Goal: Contribute content: Add original content to the website for others to see

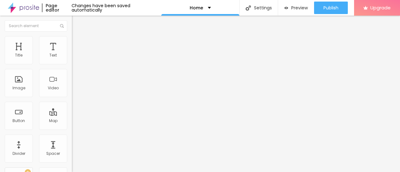
click at [72, 54] on span "Change image" at bounding box center [88, 50] width 33 height 5
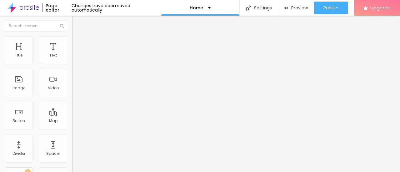
click at [72, 59] on input "Click me" at bounding box center [109, 55] width 75 height 6
paste input "Book Now👉8828385899"
type input "Book Now👉8828385899"
click at [72, 129] on input "https://" at bounding box center [109, 125] width 75 height 6
paste input "www.elitesomya.com/"
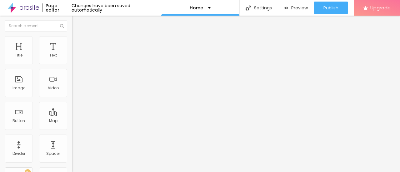
type input "https://www.elitesomya.com/"
click at [72, 54] on span "Add image" at bounding box center [85, 50] width 26 height 5
click at [77, 20] on img "button" at bounding box center [79, 22] width 5 height 5
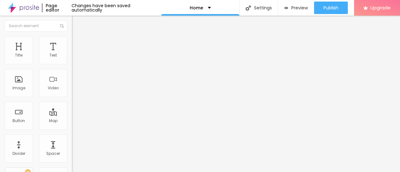
click at [29, 7] on img at bounding box center [23, 8] width 31 height 16
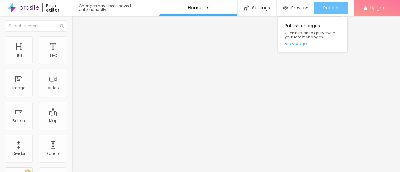
click at [335, 8] on span "Publish" at bounding box center [330, 7] width 15 height 5
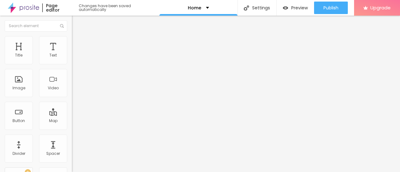
click at [26, 7] on img at bounding box center [23, 8] width 31 height 16
click at [77, 22] on img "button" at bounding box center [79, 22] width 5 height 5
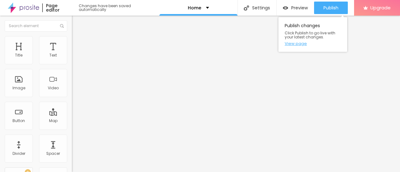
click at [296, 43] on link "View page" at bounding box center [313, 44] width 56 height 4
